Goal: Task Accomplishment & Management: Use online tool/utility

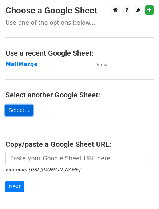
click at [20, 107] on link "Select..." at bounding box center [18, 110] width 27 height 11
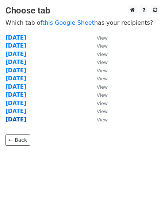
click at [20, 119] on strong "26/09/2025" at bounding box center [15, 119] width 21 height 7
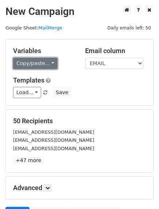
click at [22, 63] on link "Copy/paste..." at bounding box center [35, 63] width 44 height 11
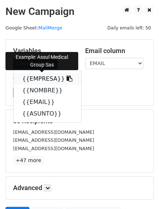
click at [48, 79] on link "{{EMPRESA}}" at bounding box center [47, 79] width 68 height 12
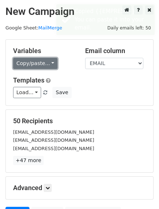
click at [20, 63] on link "Copy/paste..." at bounding box center [35, 63] width 44 height 11
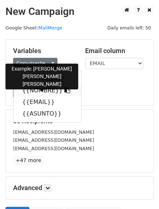
click at [38, 89] on link "{{NOMBRE}}" at bounding box center [47, 91] width 68 height 12
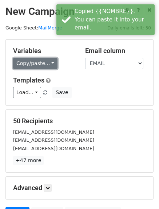
click at [30, 64] on link "Copy/paste..." at bounding box center [35, 63] width 44 height 11
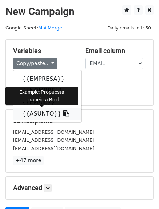
click at [32, 116] on link "{{ASUNTO}}" at bounding box center [47, 114] width 68 height 12
